Goal: Task Accomplishment & Management: Use online tool/utility

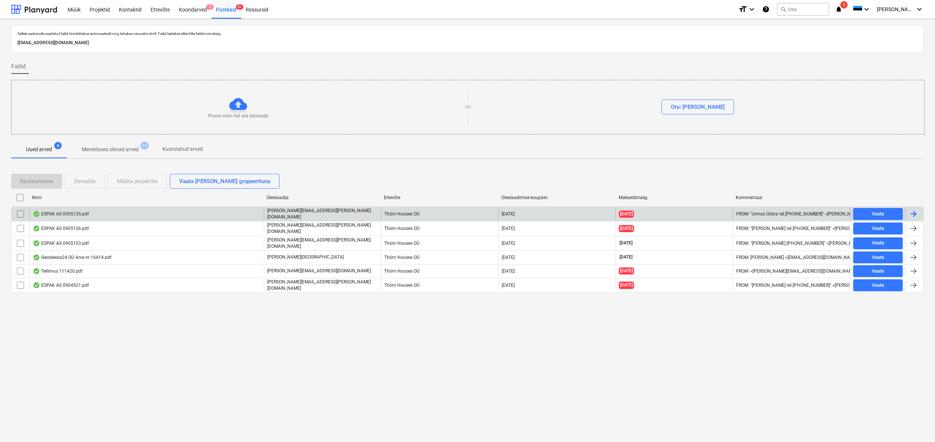
click at [59, 213] on div "ESPAK AS 0905135.pdf" at bounding box center [61, 214] width 56 height 6
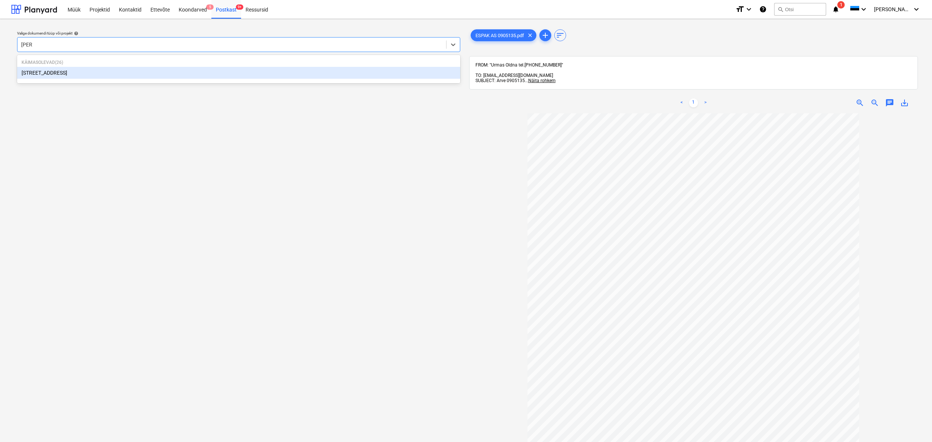
type input "pohla"
click at [42, 71] on div "[STREET_ADDRESS]" at bounding box center [238, 73] width 443 height 12
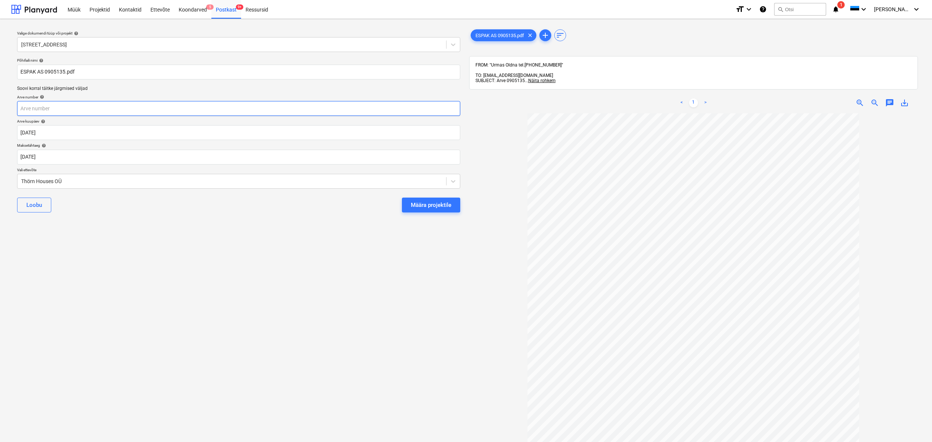
click at [34, 112] on input "text" at bounding box center [238, 108] width 443 height 15
type input "0905135"
click at [39, 161] on body "Müük Projektid Kontaktid Ettevõte Koondarved 5 Postkast 9+ Ressursid format_siz…" at bounding box center [466, 221] width 932 height 442
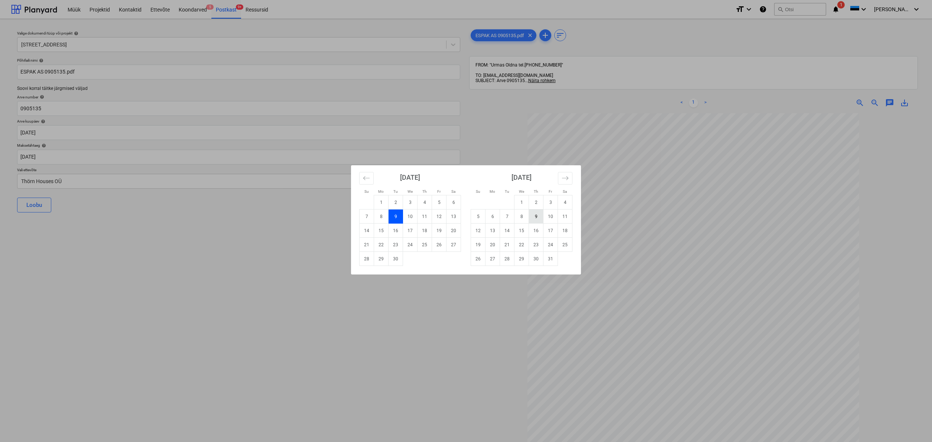
click at [536, 216] on td "9" at bounding box center [536, 217] width 14 height 14
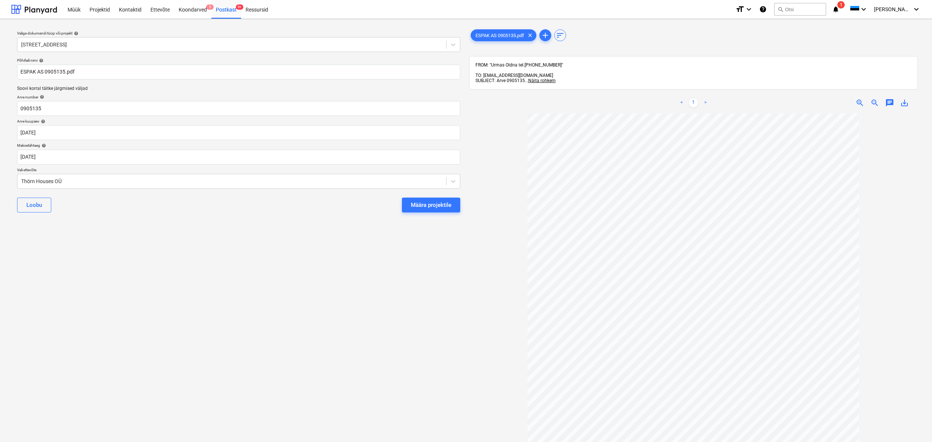
type input "[DATE]"
click at [22, 181] on div "Thörn Houses OÜ" at bounding box center [231, 181] width 421 height 6
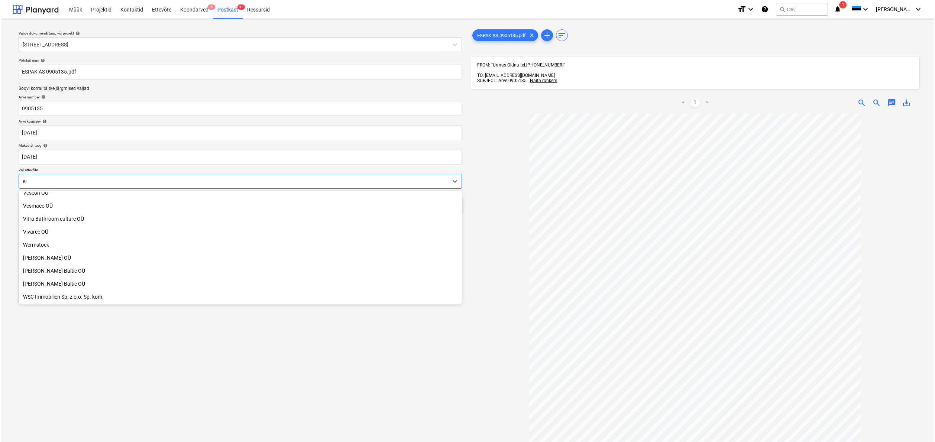
scroll to position [526, 0]
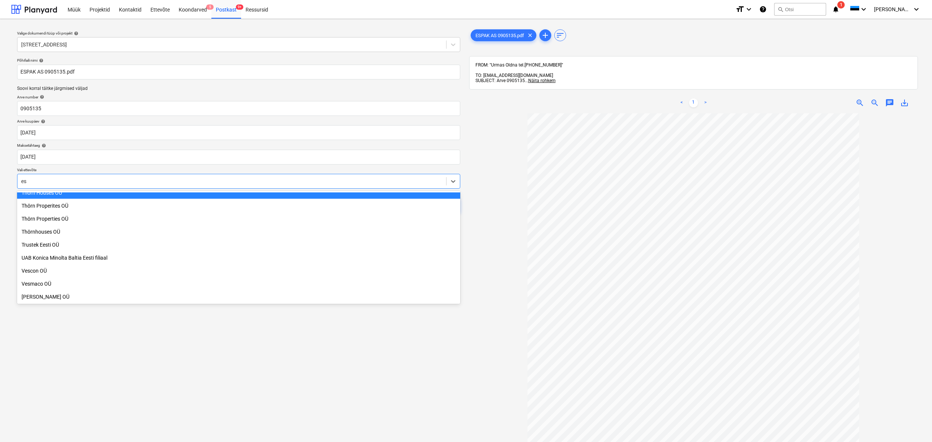
type input "esp"
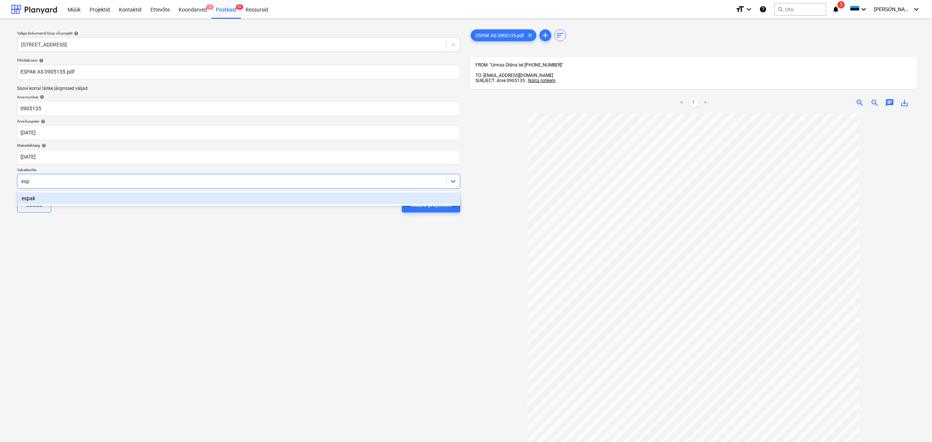
click at [31, 200] on div "espak" at bounding box center [238, 198] width 443 height 12
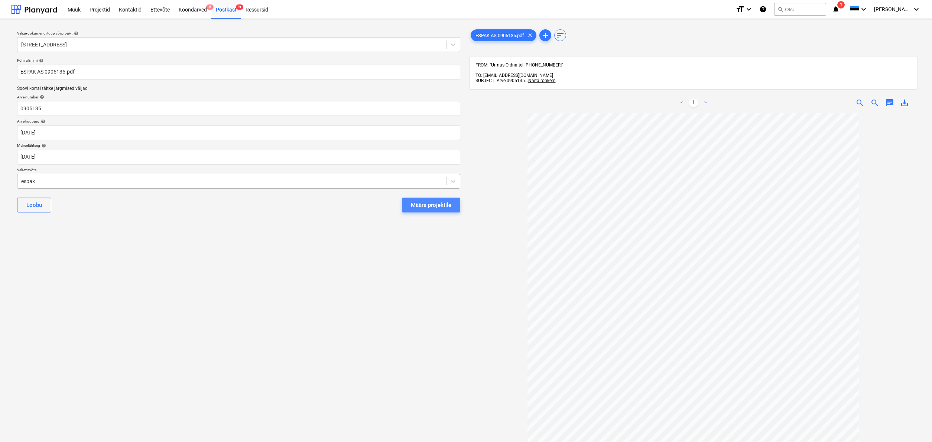
click at [423, 208] on div "Määra projektile" at bounding box center [431, 205] width 40 height 10
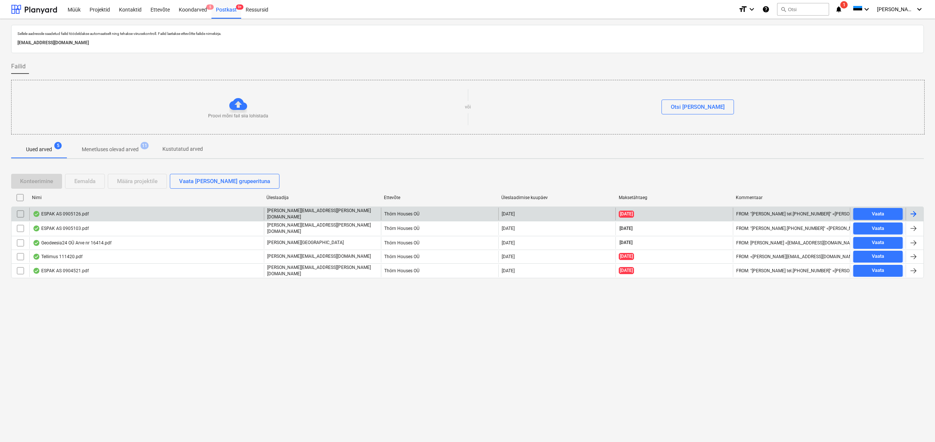
click at [69, 211] on div "ESPAK AS 0905126.pdf" at bounding box center [61, 214] width 56 height 6
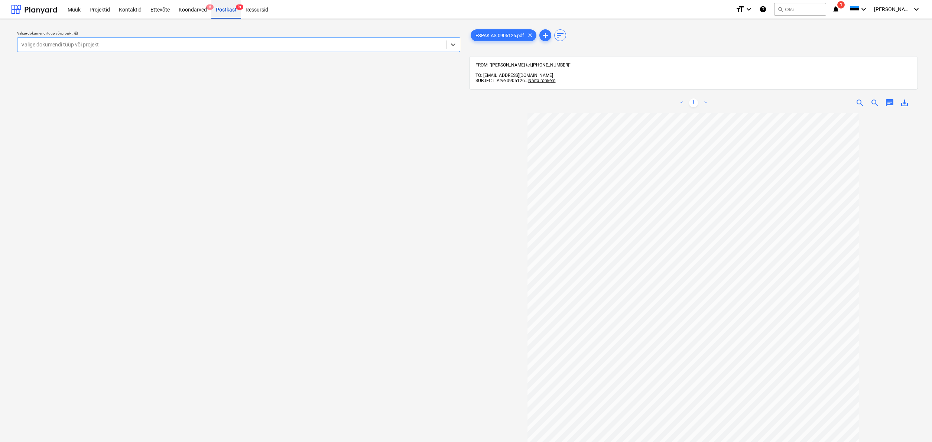
click at [224, 12] on div "Postkast 9+" at bounding box center [226, 9] width 30 height 19
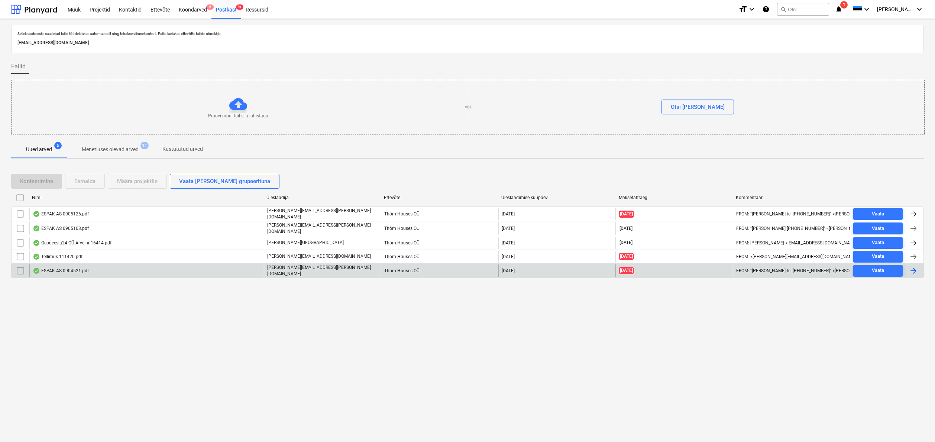
click at [53, 270] on div "ESPAK AS 0904521.pdf" at bounding box center [61, 271] width 56 height 6
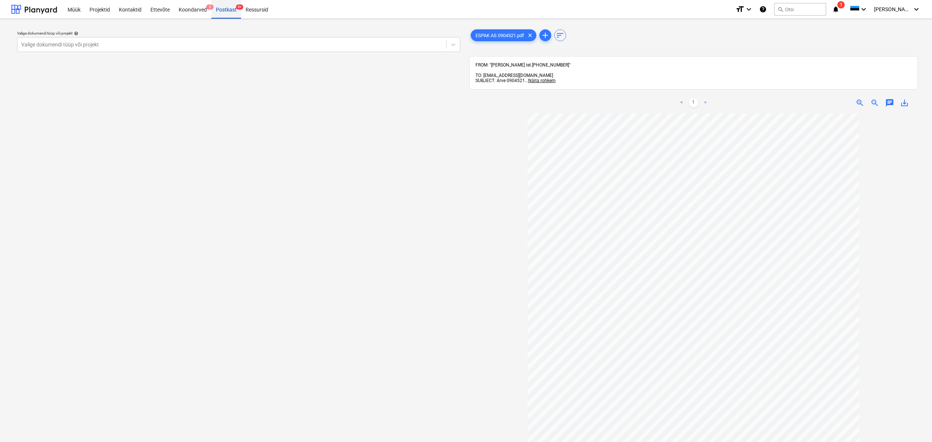
click at [217, 9] on div "Postkast 9+" at bounding box center [226, 9] width 30 height 19
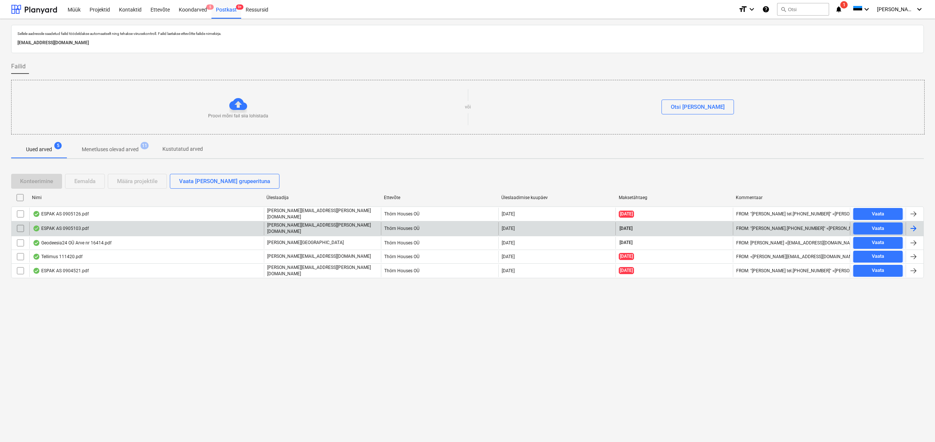
click at [58, 222] on div "ESPAK AS 0905103.pdf" at bounding box center [146, 228] width 234 height 13
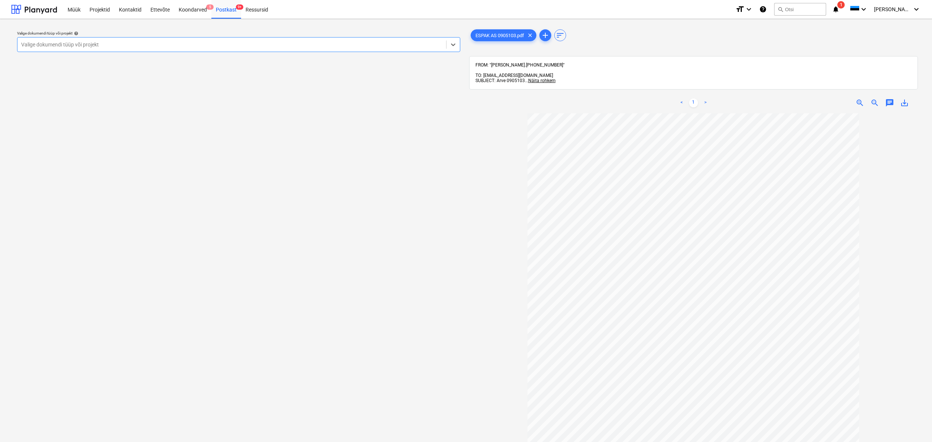
click at [37, 44] on div "Valige dokumendi tüüp või projekt" at bounding box center [231, 45] width 421 height 6
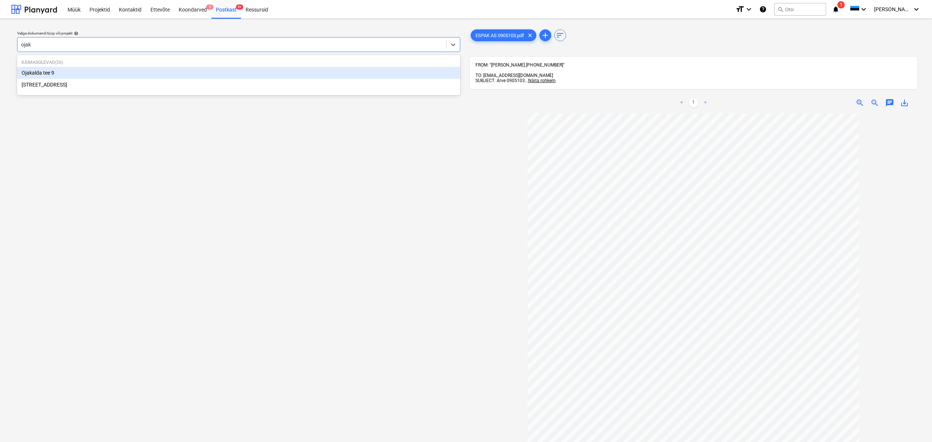
type input "ojaka"
click at [49, 74] on div "Ojakalda tee 9" at bounding box center [238, 73] width 443 height 12
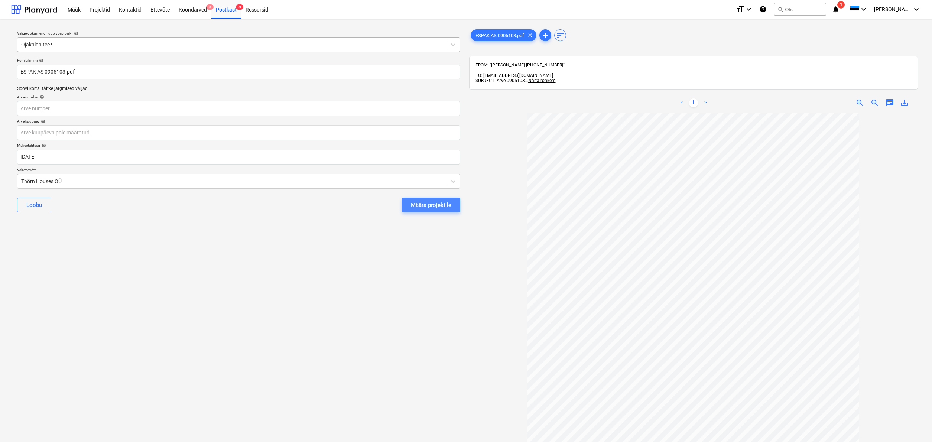
click at [442, 205] on div "Määra projektile" at bounding box center [431, 205] width 40 height 10
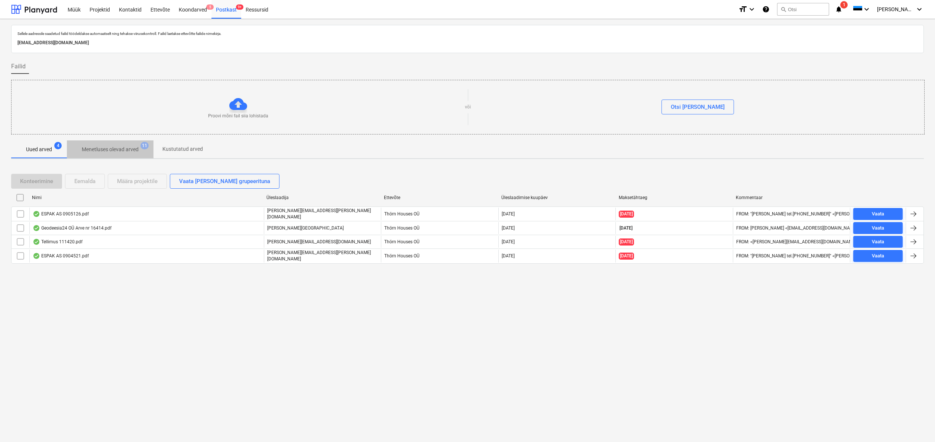
click at [114, 148] on p "Menetluses olevad arved" at bounding box center [110, 150] width 57 height 8
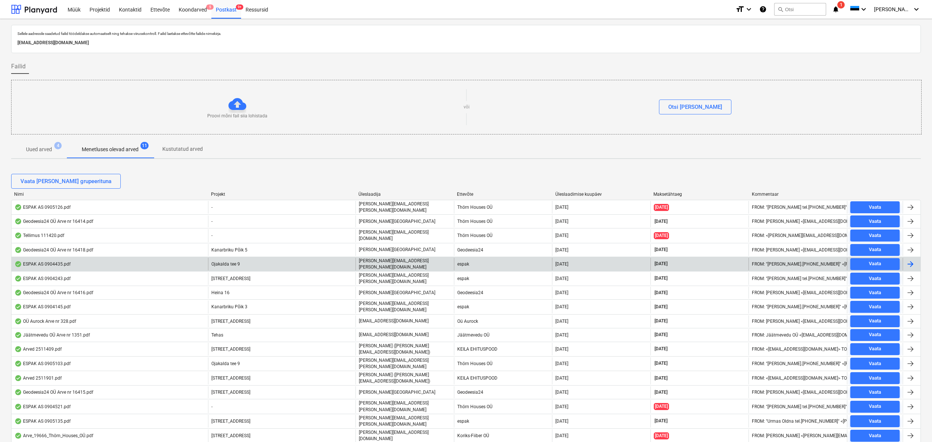
click at [61, 262] on div "ESPAK AS 0904435.pdf" at bounding box center [42, 264] width 56 height 6
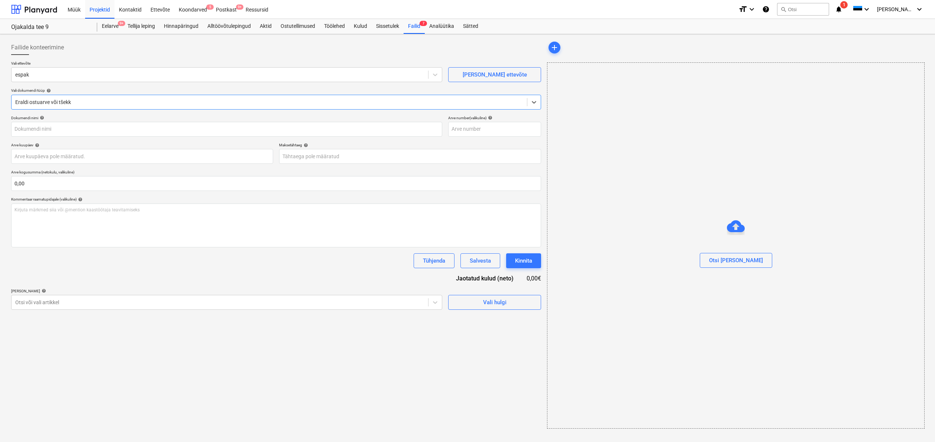
type input "0904435"
type input "[DATE]"
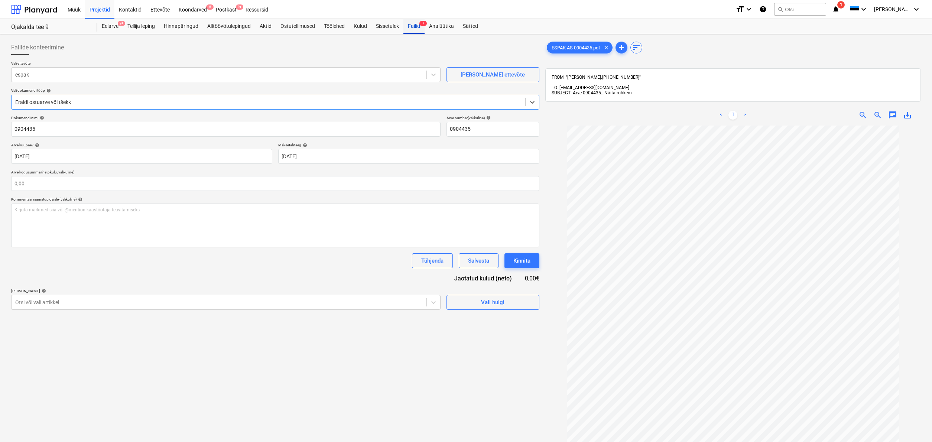
click at [416, 27] on div "Failid 7" at bounding box center [413, 26] width 21 height 15
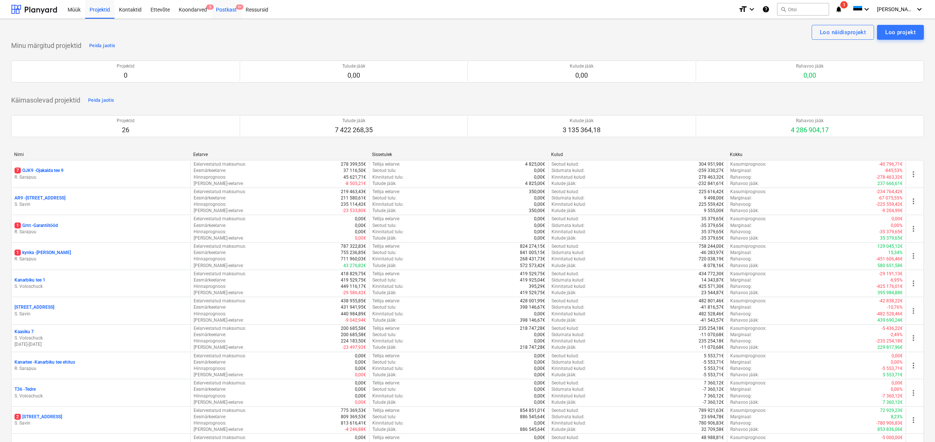
click at [226, 9] on div "Postkast 9+" at bounding box center [226, 9] width 30 height 19
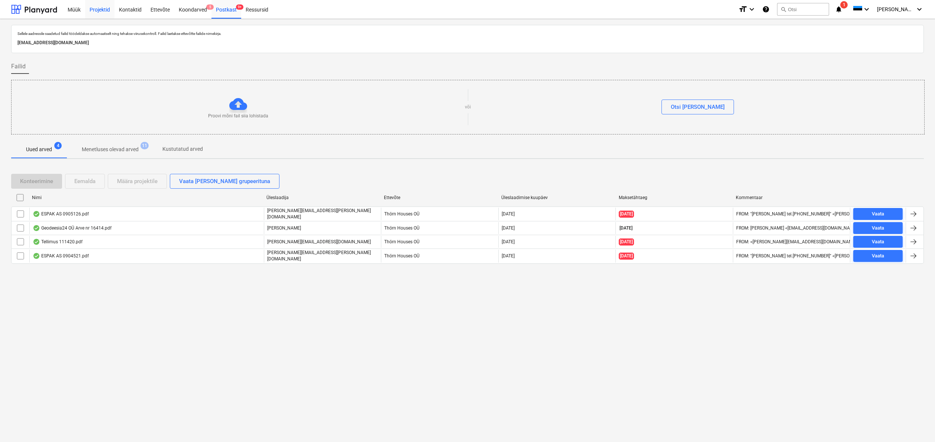
click at [98, 11] on div "Projektid" at bounding box center [99, 9] width 29 height 19
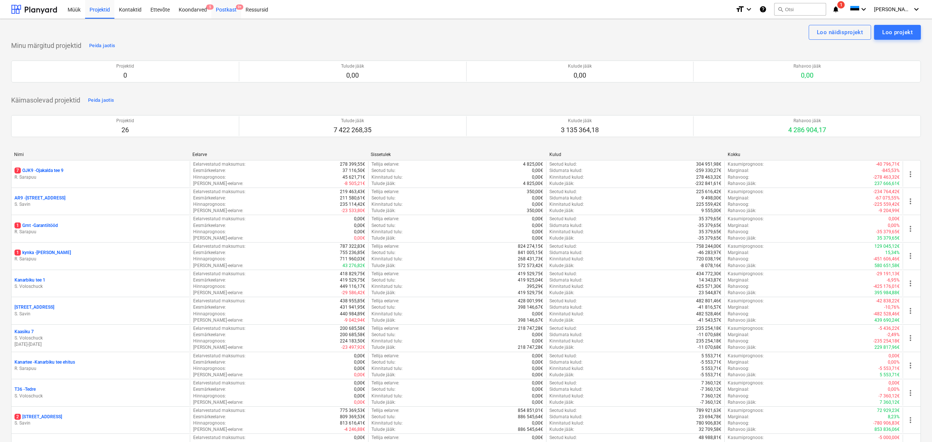
click at [224, 8] on div "Postkast 9+" at bounding box center [226, 9] width 30 height 19
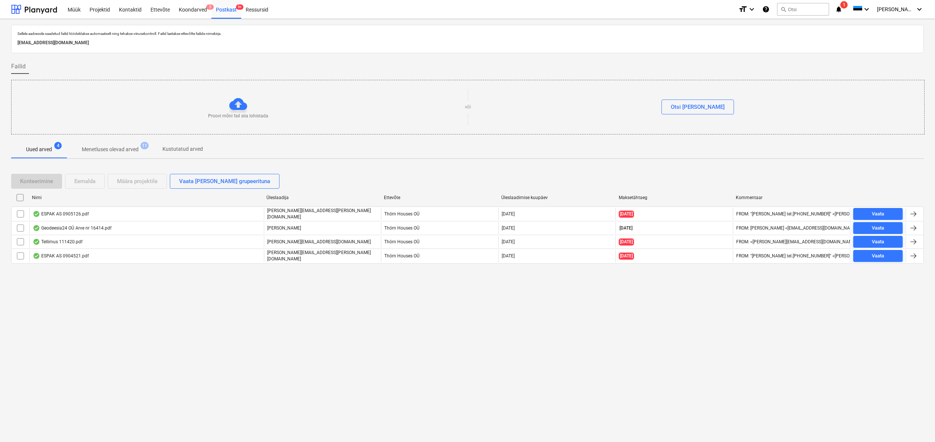
click at [101, 146] on p "Menetluses olevad arved" at bounding box center [110, 150] width 57 height 8
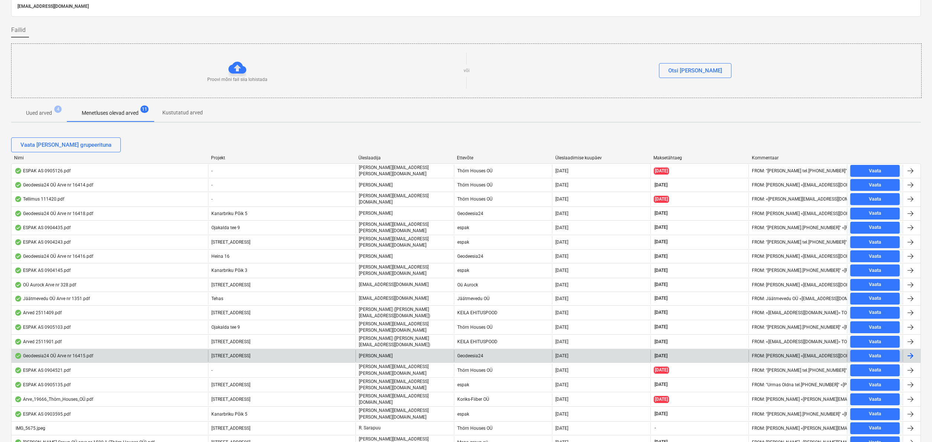
scroll to position [40, 0]
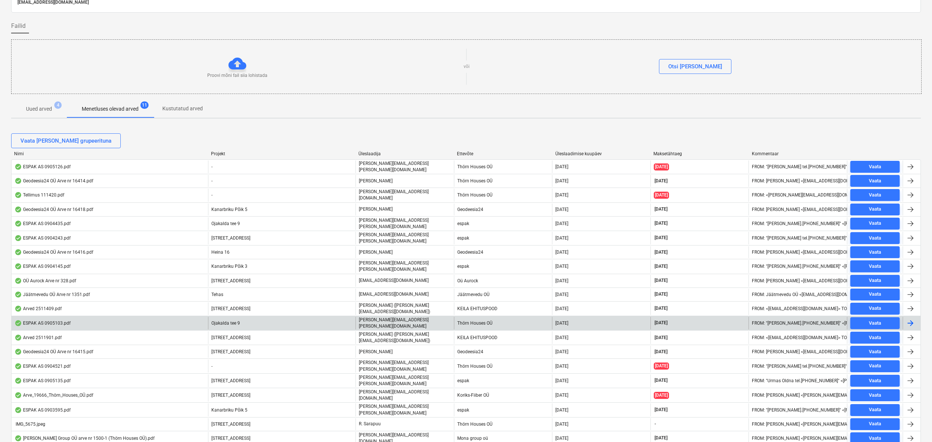
click at [469, 317] on div "Thörn Houses OÜ" at bounding box center [503, 323] width 98 height 13
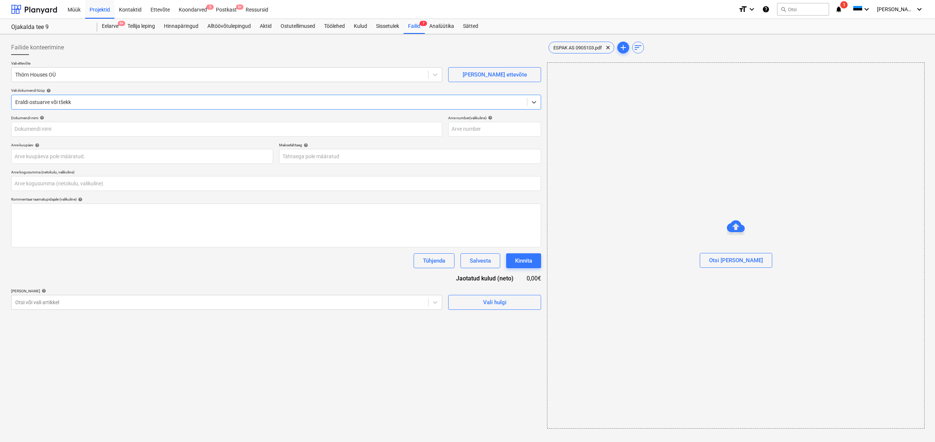
type input "ESPAK AS 0905103.pdf"
type input "[DATE]"
type input "0,00"
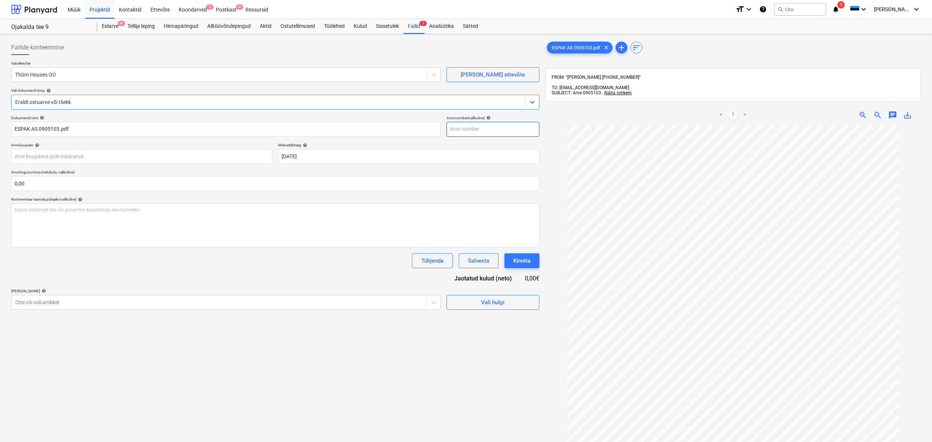
click at [468, 129] on input "text" at bounding box center [493, 129] width 93 height 15
type input "0905103"
click at [67, 74] on div at bounding box center [219, 74] width 408 height 7
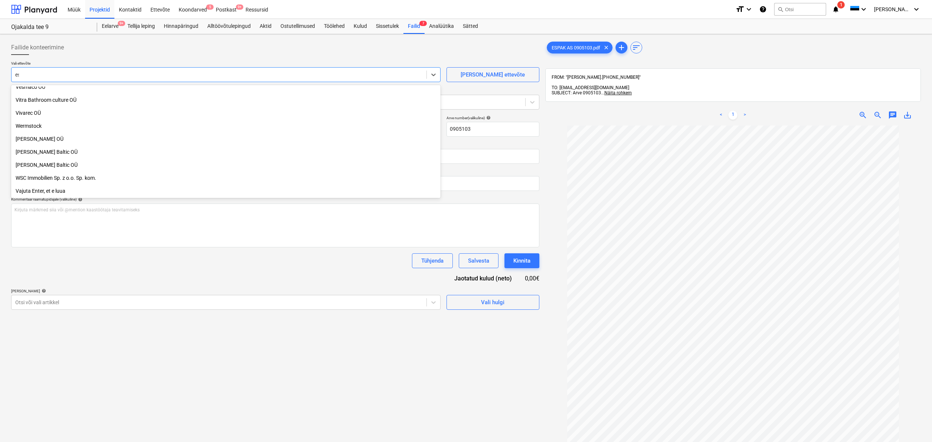
scroll to position [539, 0]
type input "esp"
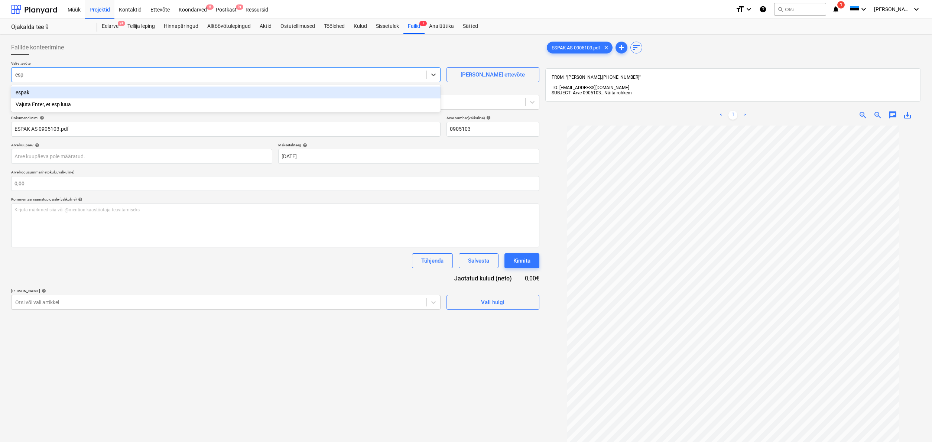
click at [25, 93] on div "espak" at bounding box center [225, 93] width 429 height 12
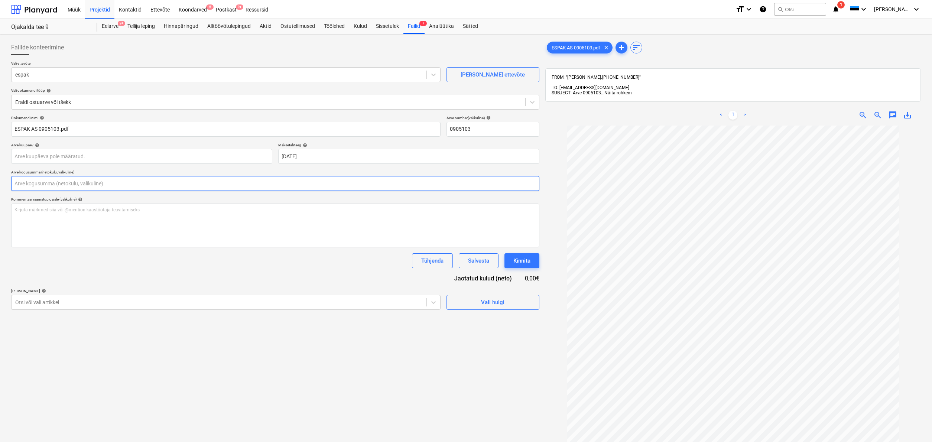
click at [31, 182] on input "text" at bounding box center [275, 183] width 528 height 15
